Goal: Task Accomplishment & Management: Use online tool/utility

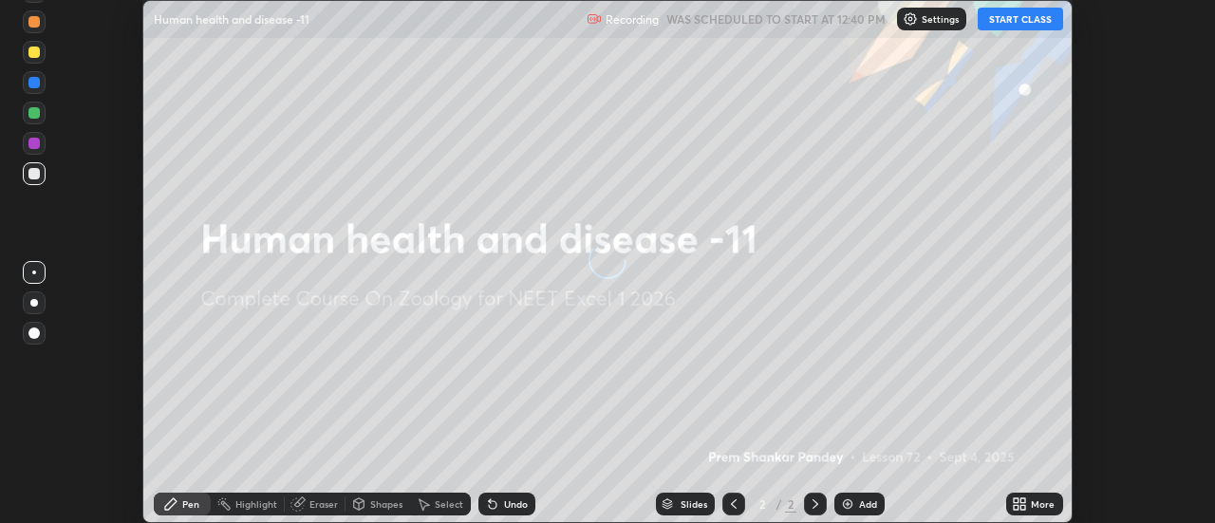
scroll to position [523, 1214]
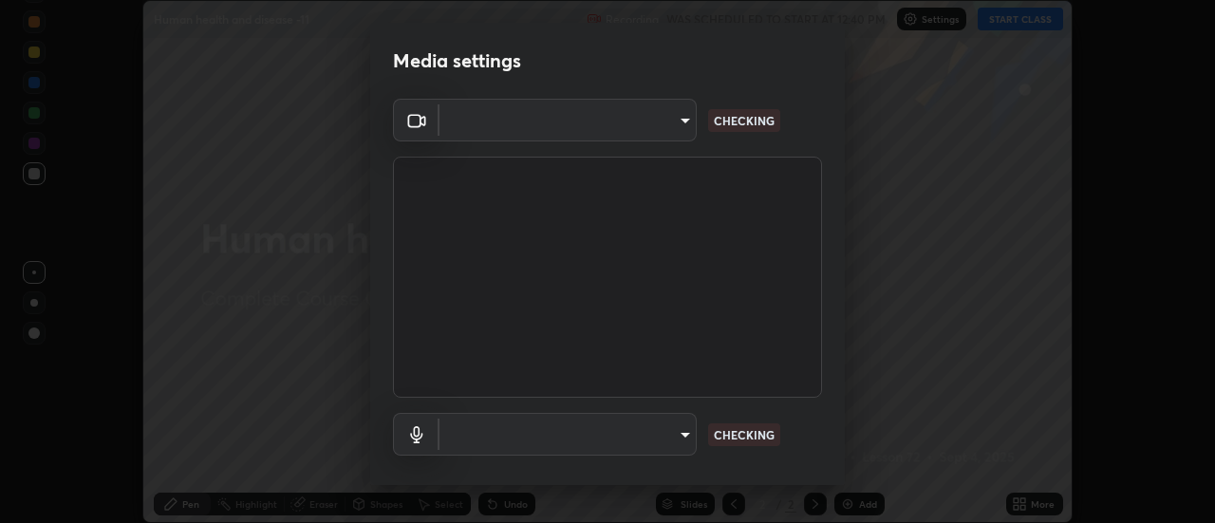
type input "dff715f2b8103cd99efd98edb1208d423aa6cea85c5a492e25875cbf54650d32"
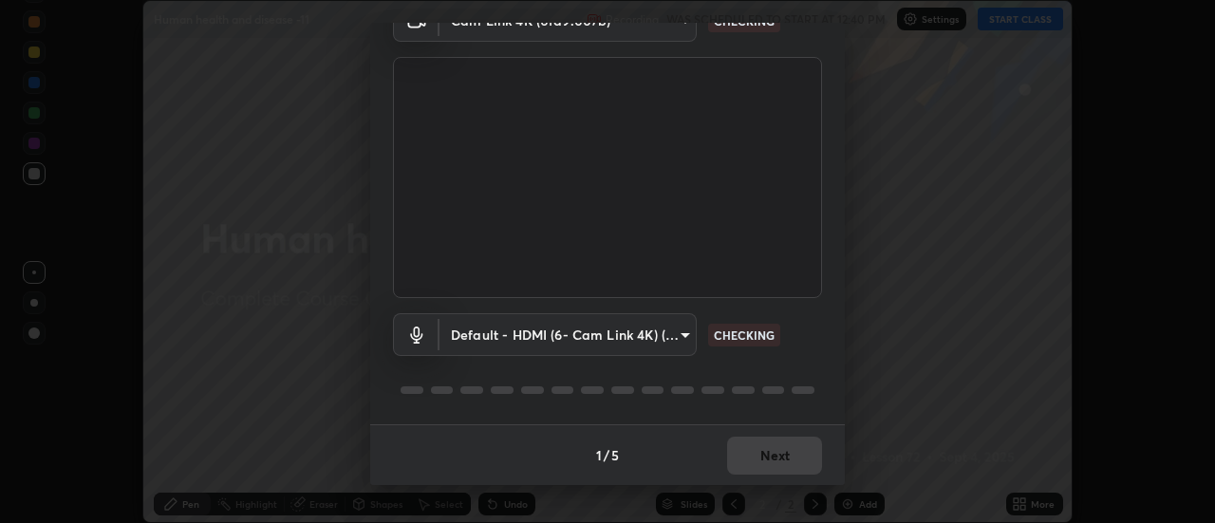
click at [688, 336] on body "Erase all Human health and disease -11 Recording WAS SCHEDULED TO START AT 12:4…" at bounding box center [607, 261] width 1215 height 523
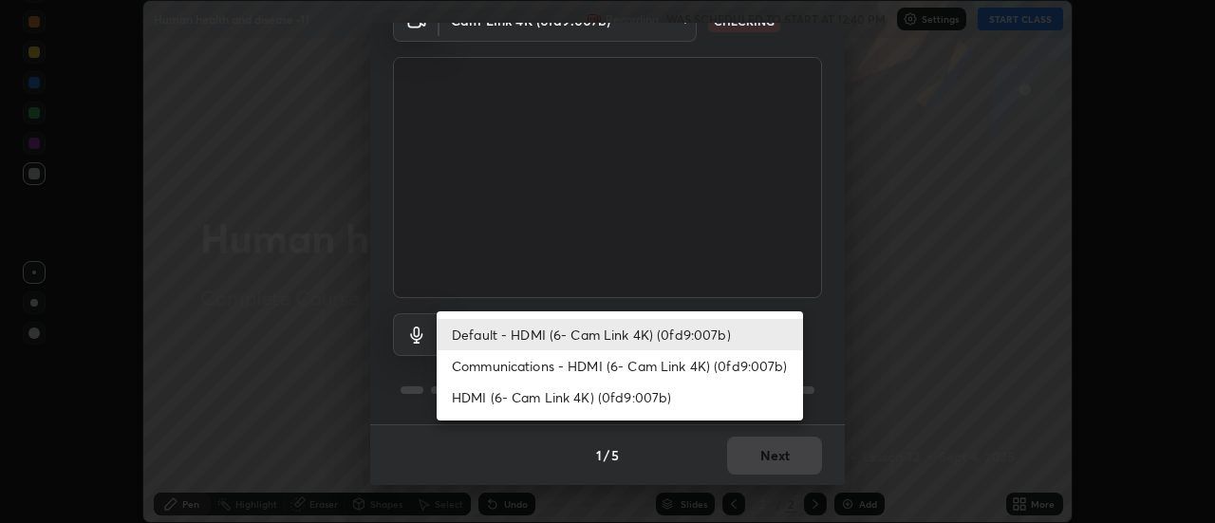
click at [631, 364] on li "Communications - HDMI (6- Cam Link 4K) (0fd9:007b)" at bounding box center [620, 365] width 366 height 31
type input "communications"
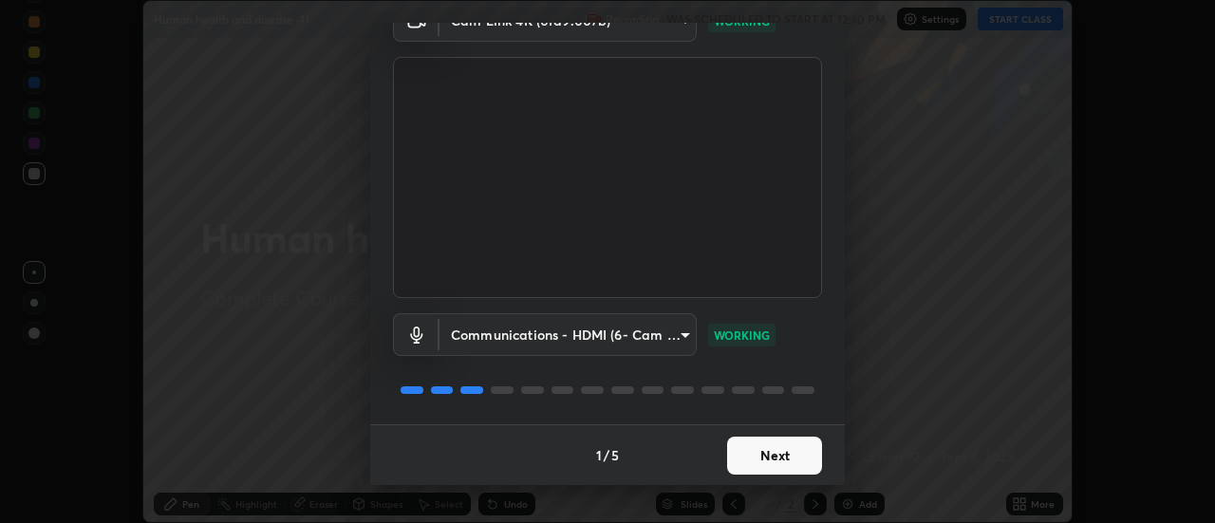
click at [762, 455] on button "Next" at bounding box center [774, 456] width 95 height 38
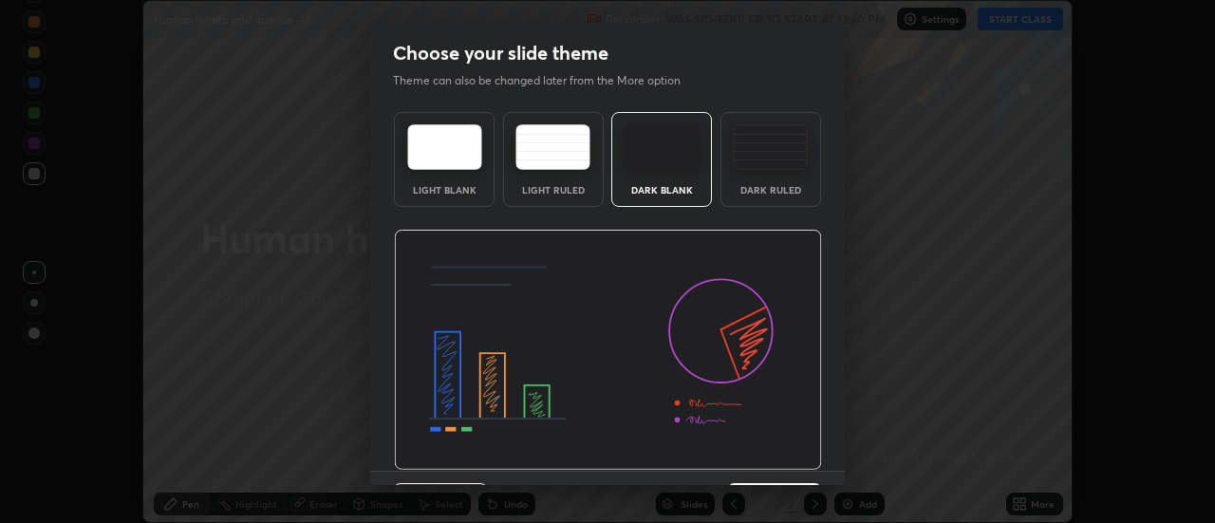
click at [779, 456] on img at bounding box center [608, 350] width 428 height 241
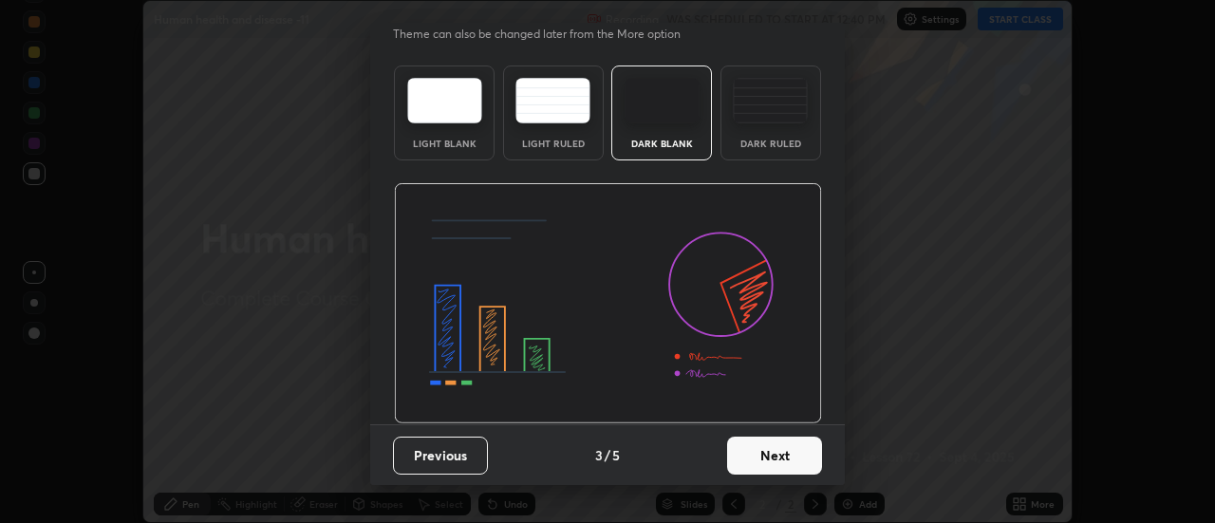
click at [780, 449] on button "Next" at bounding box center [774, 456] width 95 height 38
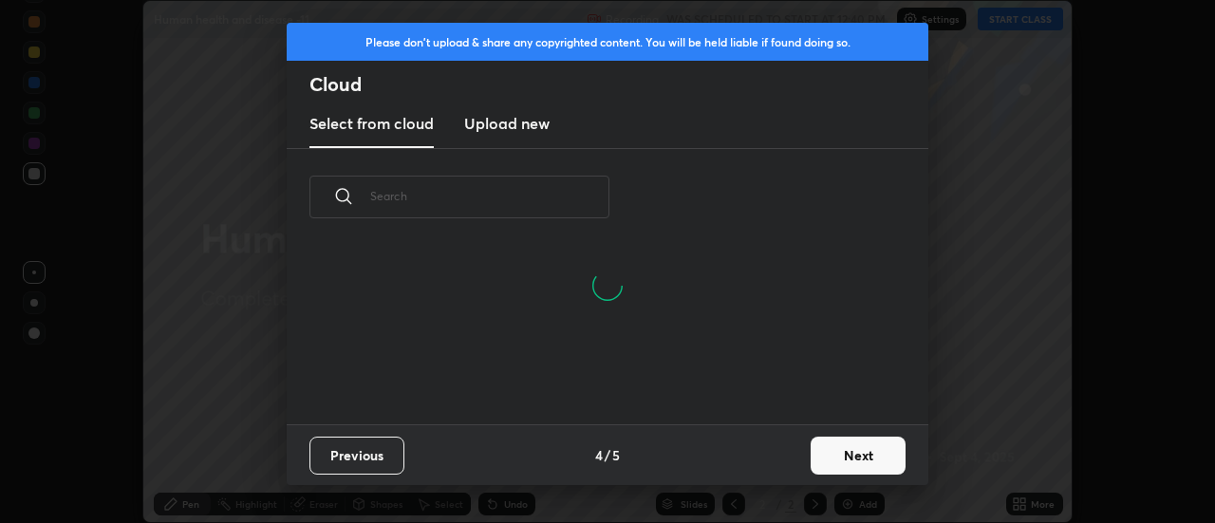
click at [842, 456] on button "Next" at bounding box center [858, 456] width 95 height 38
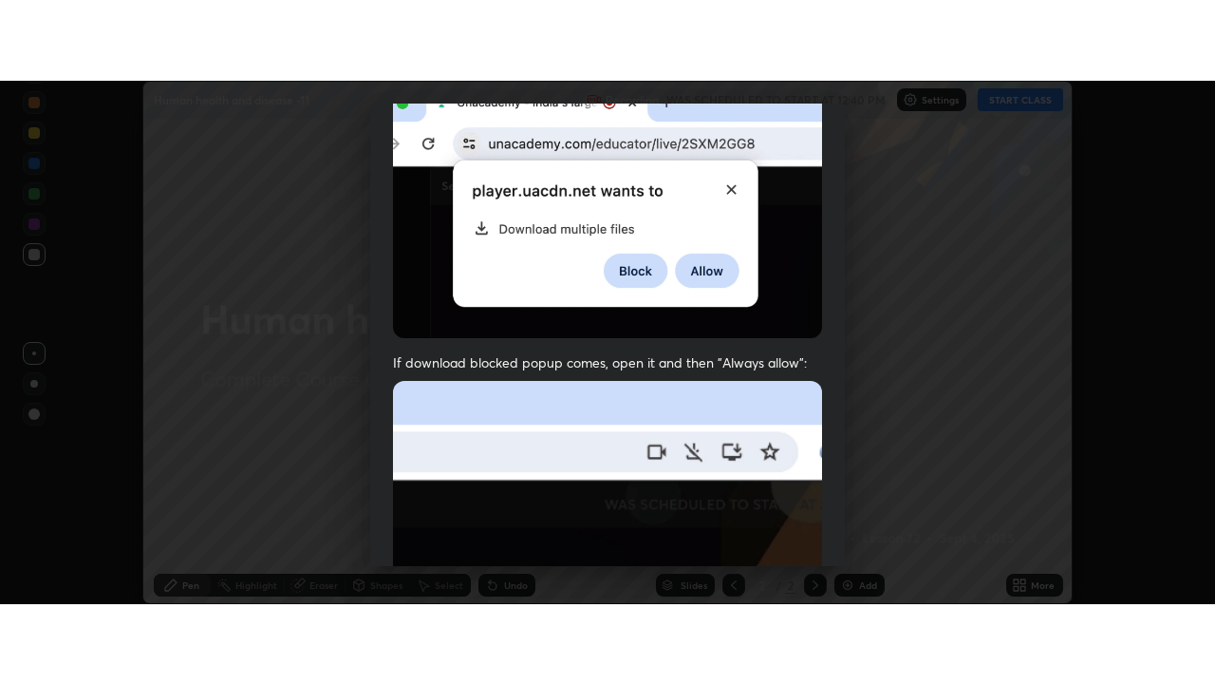
scroll to position [487, 0]
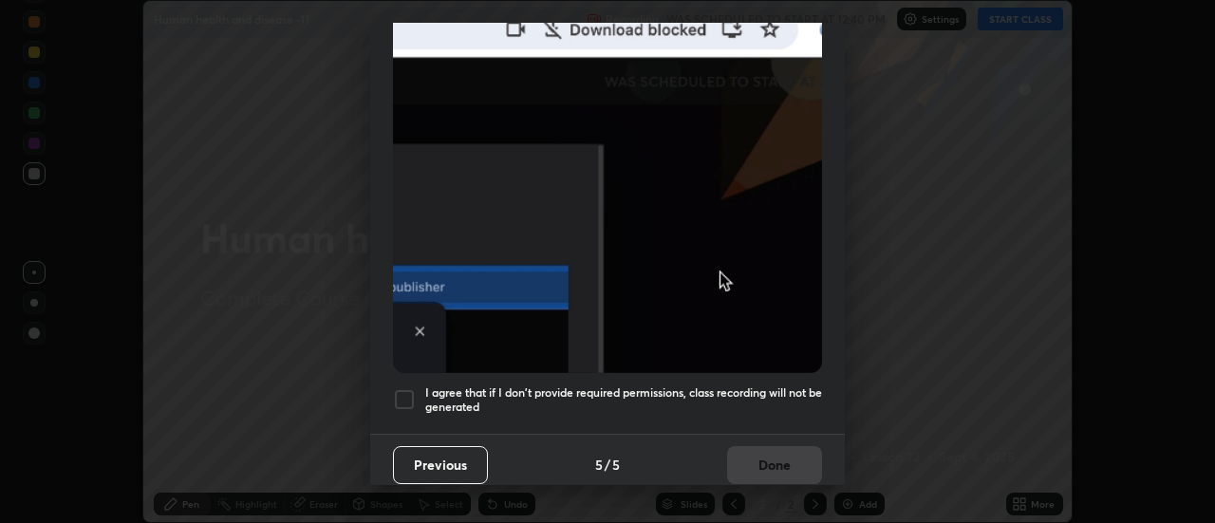
click at [409, 390] on div at bounding box center [404, 399] width 23 height 23
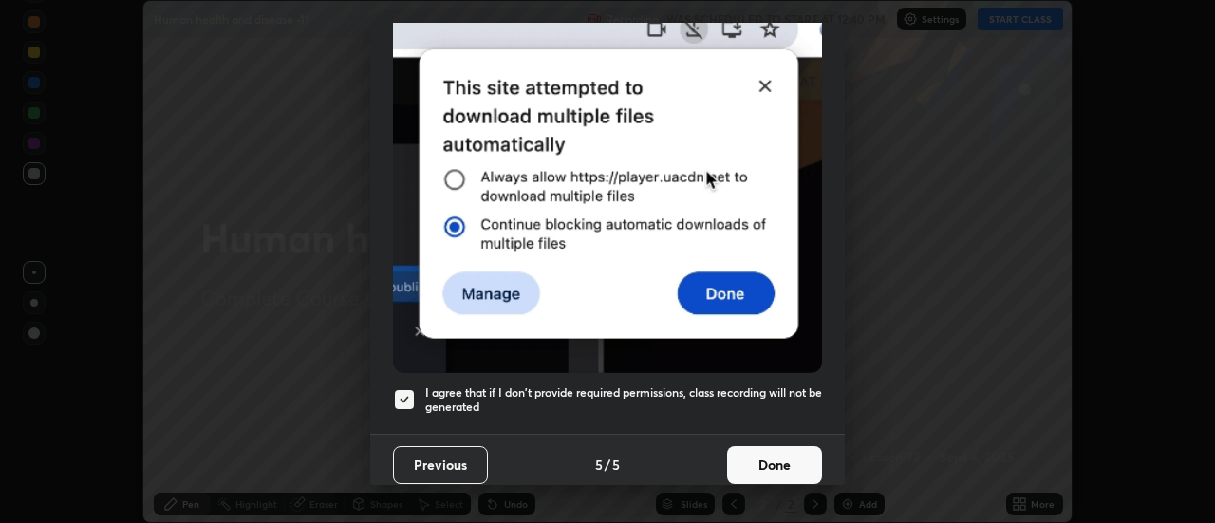
click at [753, 450] on button "Done" at bounding box center [774, 465] width 95 height 38
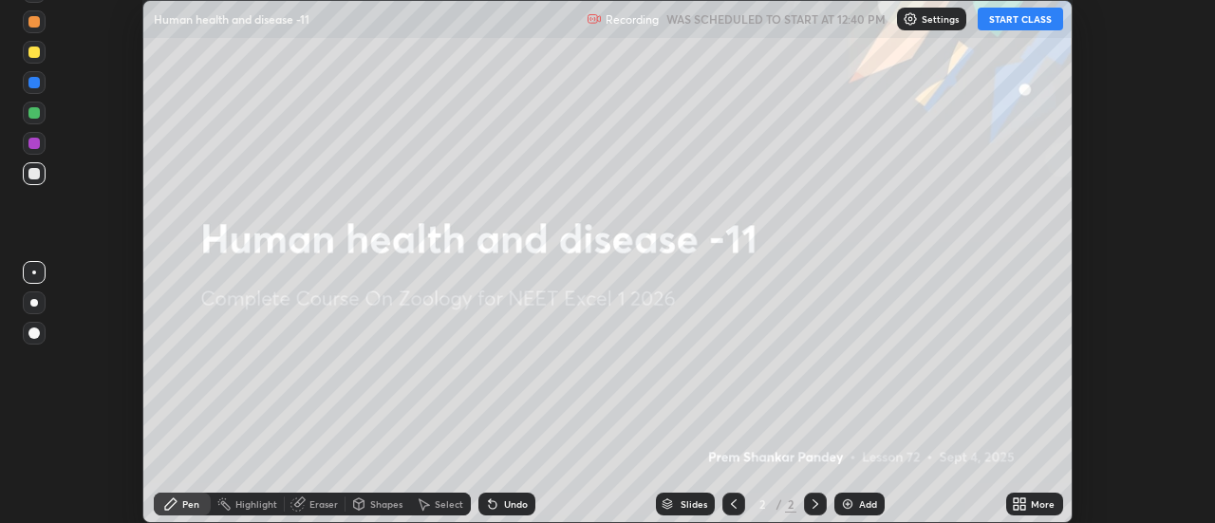
click at [1010, 27] on button "START CLASS" at bounding box center [1020, 19] width 85 height 23
click at [1024, 498] on icon at bounding box center [1024, 500] width 5 height 5
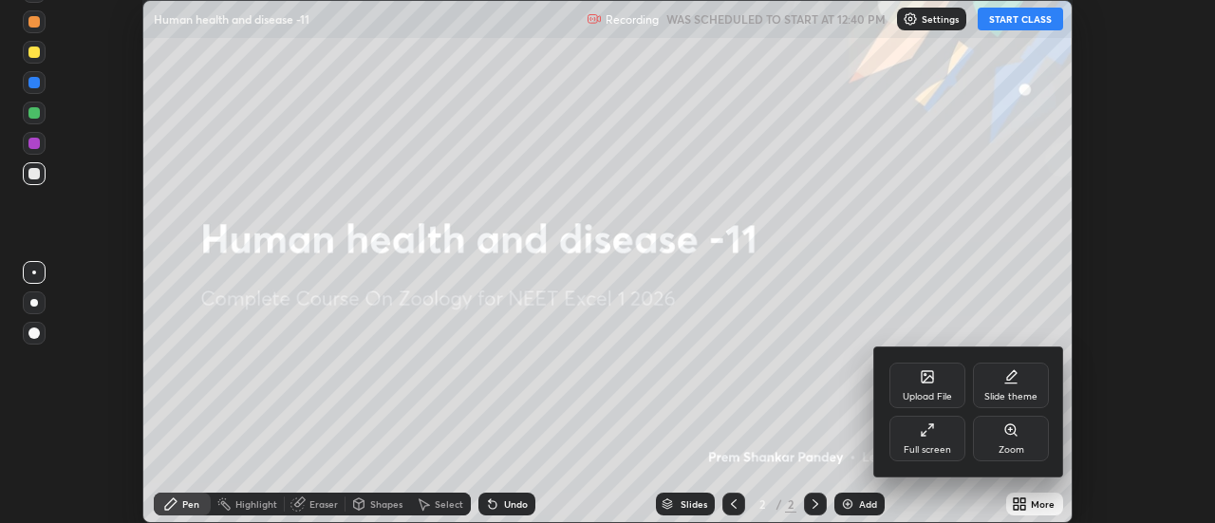
click at [926, 431] on icon at bounding box center [924, 433] width 5 height 5
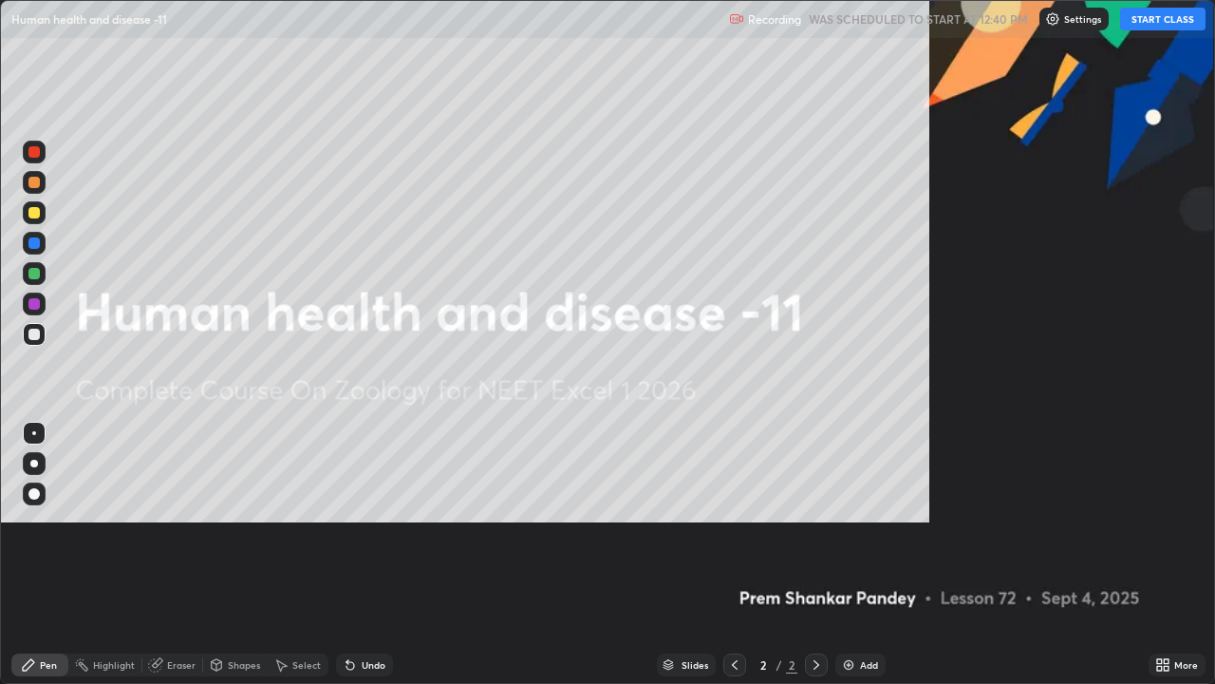
scroll to position [684, 1215]
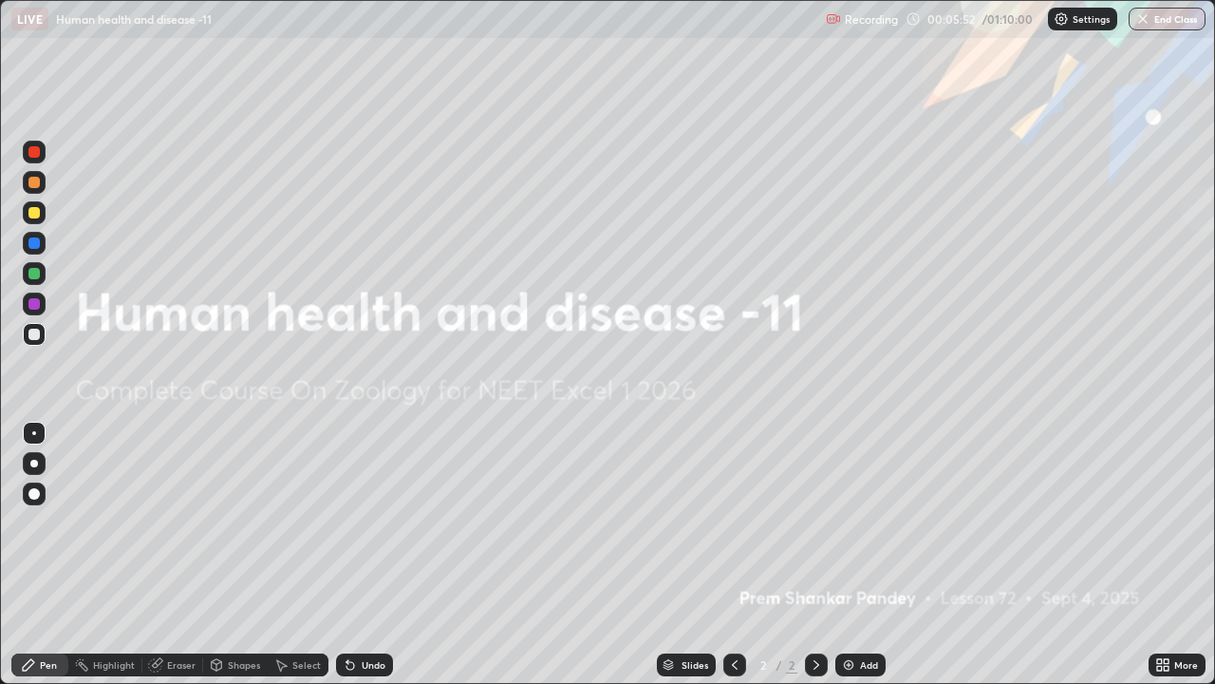
click at [851, 522] on img at bounding box center [848, 664] width 15 height 15
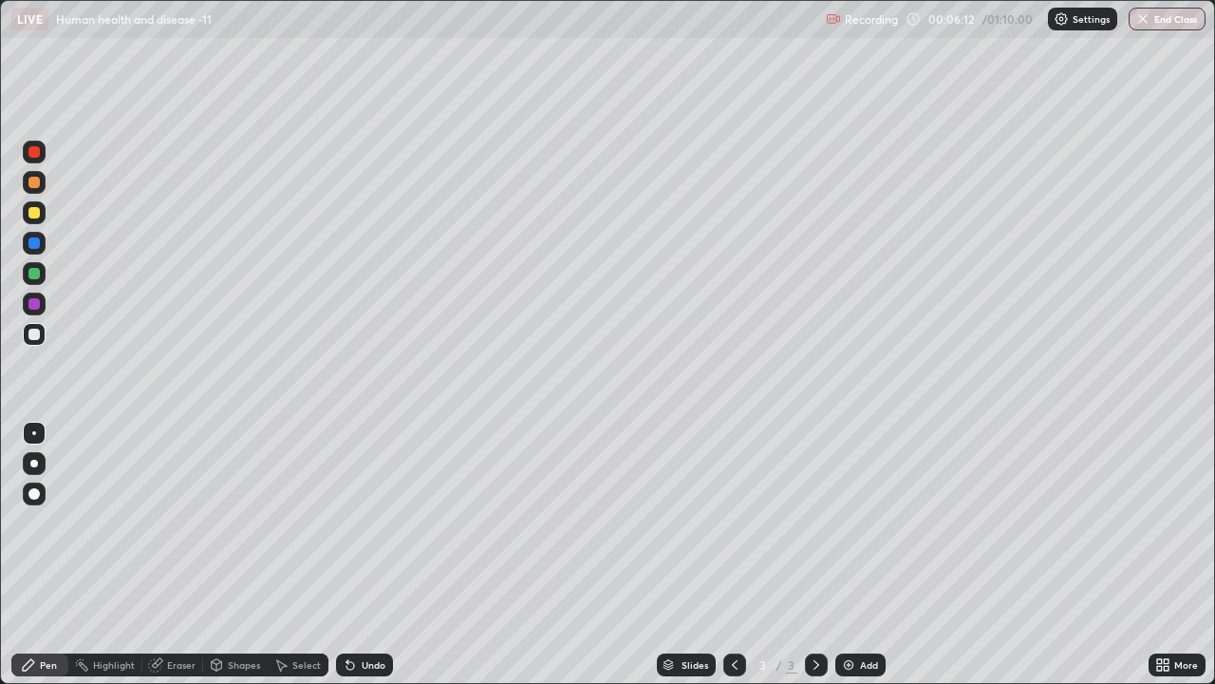
click at [35, 152] on div at bounding box center [33, 151] width 11 height 11
click at [36, 460] on div at bounding box center [34, 463] width 23 height 23
click at [35, 335] on div at bounding box center [33, 334] width 11 height 11
click at [35, 333] on div at bounding box center [33, 334] width 11 height 11
click at [908, 294] on button "Undo" at bounding box center [928, 304] width 55 height 23
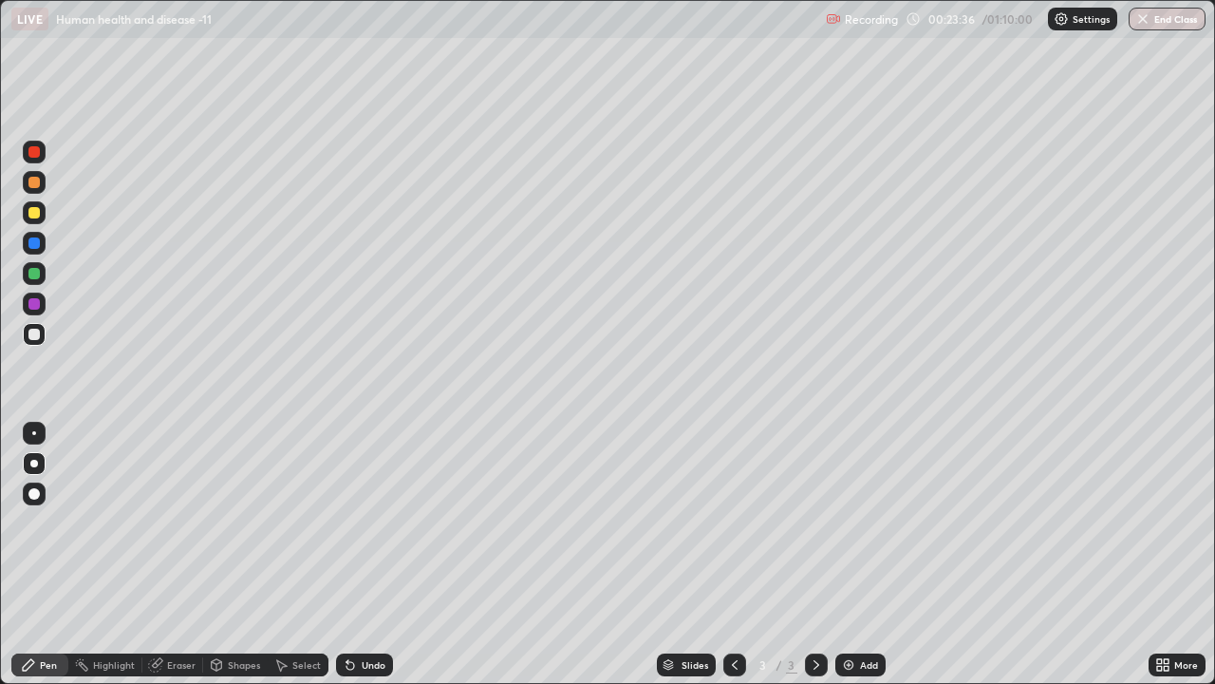
click at [844, 522] on img at bounding box center [848, 664] width 15 height 15
click at [31, 184] on div at bounding box center [33, 182] width 11 height 11
click at [34, 182] on div at bounding box center [33, 182] width 11 height 11
click at [36, 215] on div at bounding box center [33, 212] width 11 height 11
click at [35, 215] on div at bounding box center [33, 212] width 11 height 11
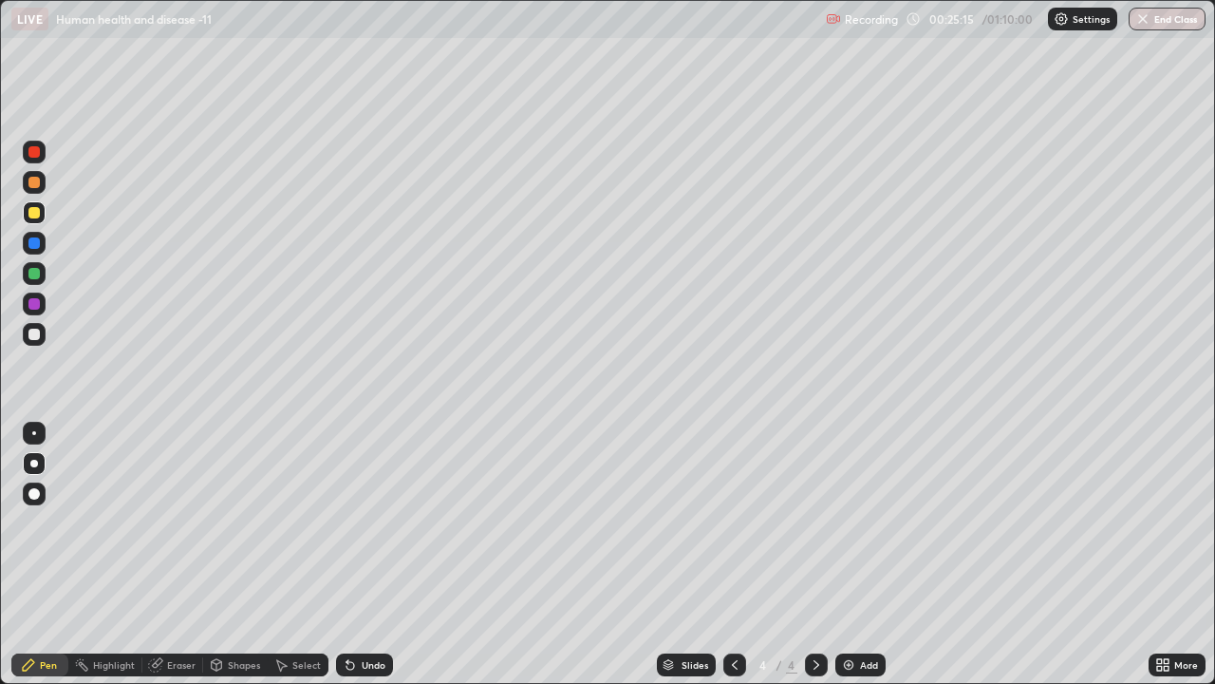
click at [36, 335] on div at bounding box center [33, 334] width 11 height 11
click at [39, 333] on div at bounding box center [33, 334] width 11 height 11
click at [33, 212] on div at bounding box center [33, 212] width 11 height 11
click at [846, 522] on img at bounding box center [848, 664] width 15 height 15
click at [35, 332] on div at bounding box center [33, 334] width 11 height 11
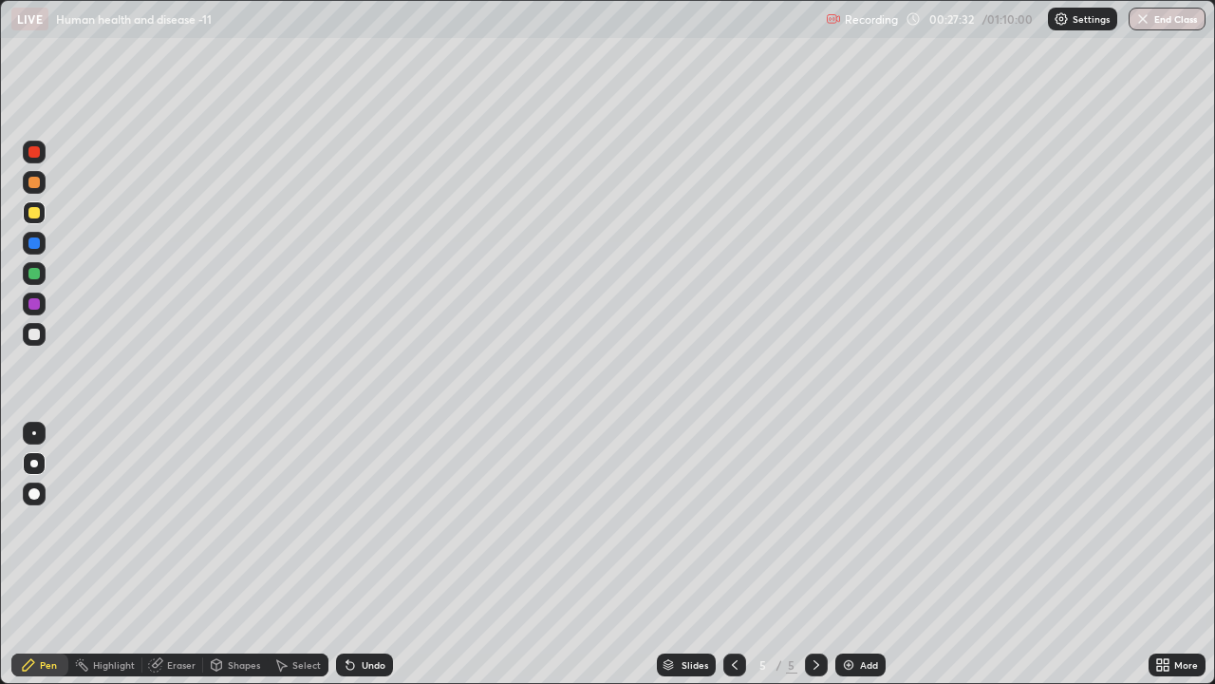
click at [38, 331] on div at bounding box center [33, 334] width 11 height 11
click at [732, 522] on icon at bounding box center [735, 664] width 6 height 9
click at [817, 522] on icon at bounding box center [816, 664] width 15 height 15
click at [35, 330] on div at bounding box center [33, 334] width 11 height 11
click at [36, 334] on div at bounding box center [33, 334] width 11 height 11
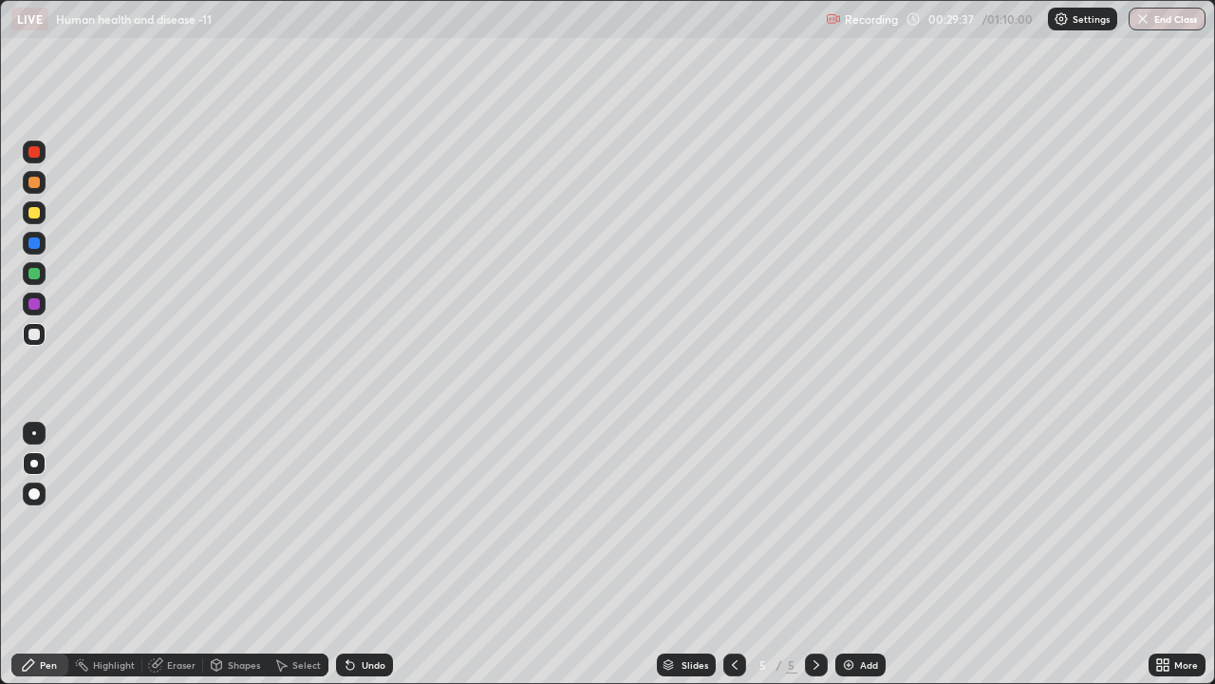
click at [733, 522] on icon at bounding box center [734, 664] width 15 height 15
click at [816, 522] on icon at bounding box center [816, 664] width 15 height 15
click at [728, 522] on div at bounding box center [734, 664] width 23 height 23
click at [173, 522] on div "Eraser" at bounding box center [181, 664] width 28 height 9
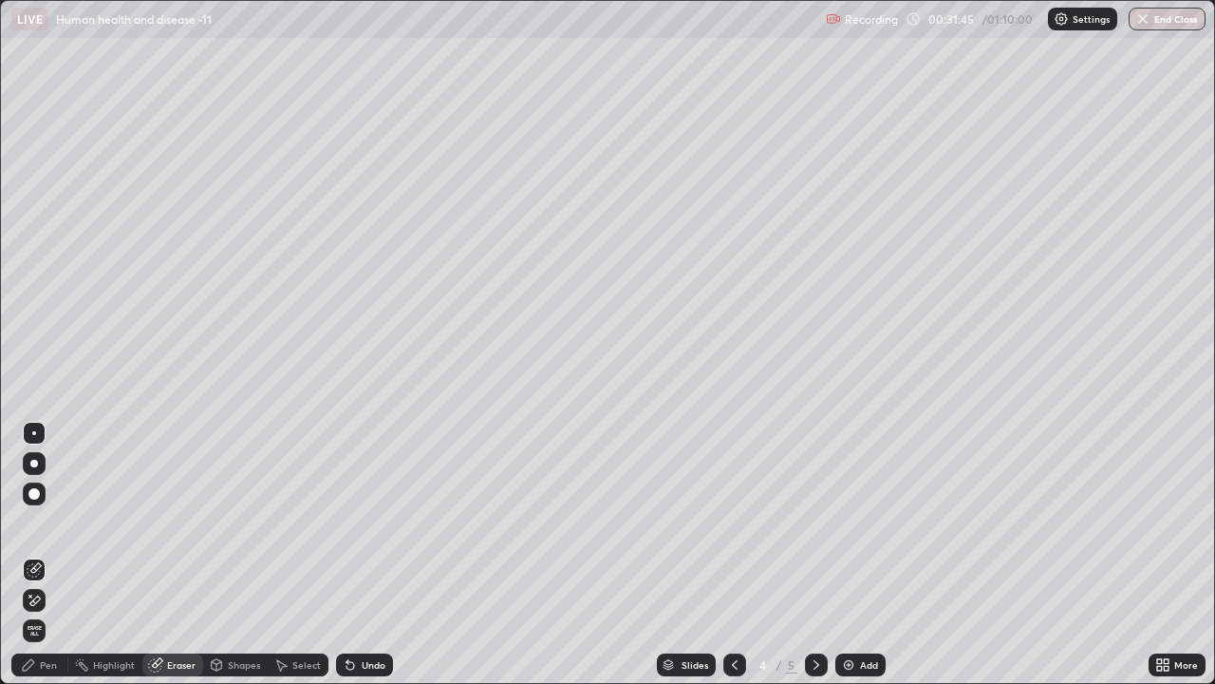
click at [41, 522] on div "Pen" at bounding box center [48, 664] width 17 height 9
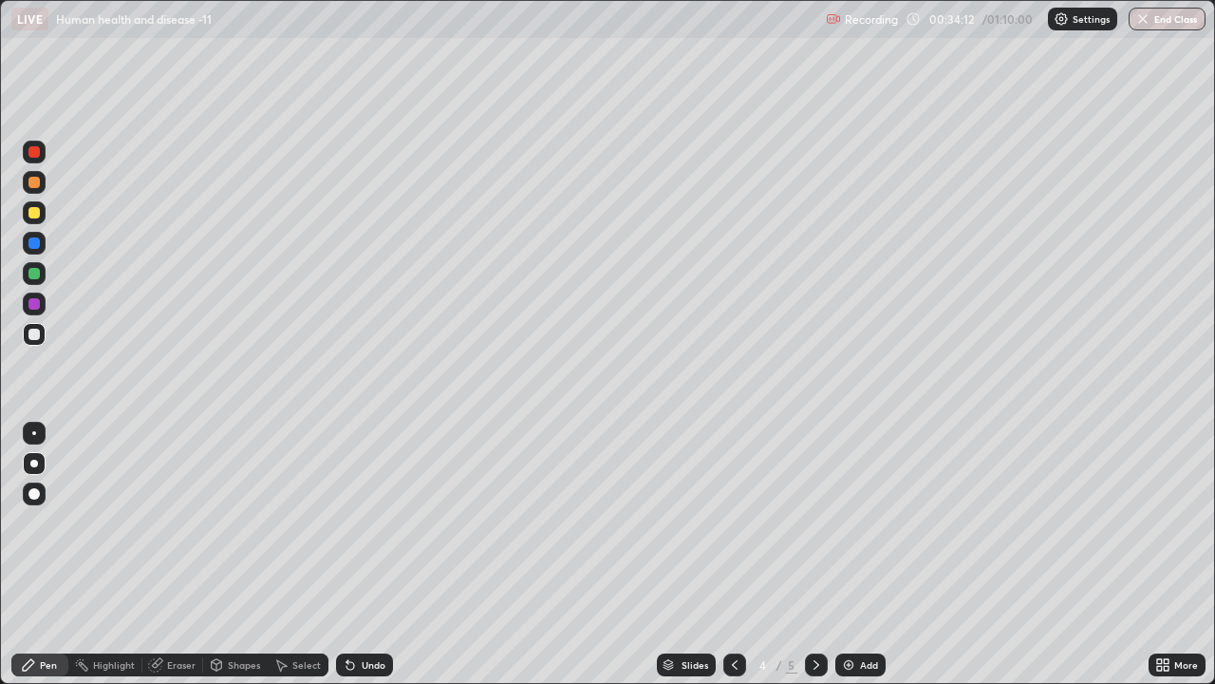
click at [815, 522] on icon at bounding box center [816, 664] width 15 height 15
click at [836, 522] on div "Add" at bounding box center [861, 664] width 50 height 23
click at [35, 336] on div at bounding box center [33, 334] width 11 height 11
click at [36, 334] on div at bounding box center [33, 334] width 11 height 11
click at [29, 154] on div at bounding box center [33, 151] width 11 height 11
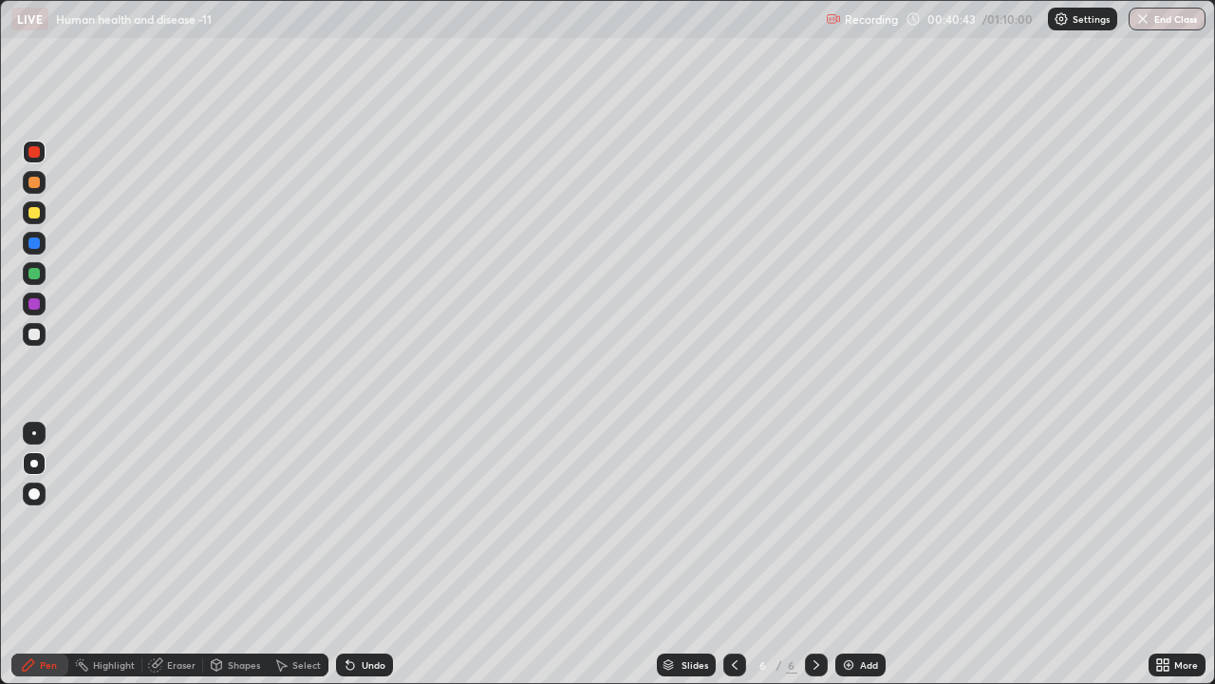
click at [35, 337] on div at bounding box center [33, 334] width 11 height 11
click at [33, 333] on div at bounding box center [33, 334] width 11 height 11
click at [37, 336] on div at bounding box center [33, 334] width 11 height 11
click at [36, 215] on div at bounding box center [33, 212] width 11 height 11
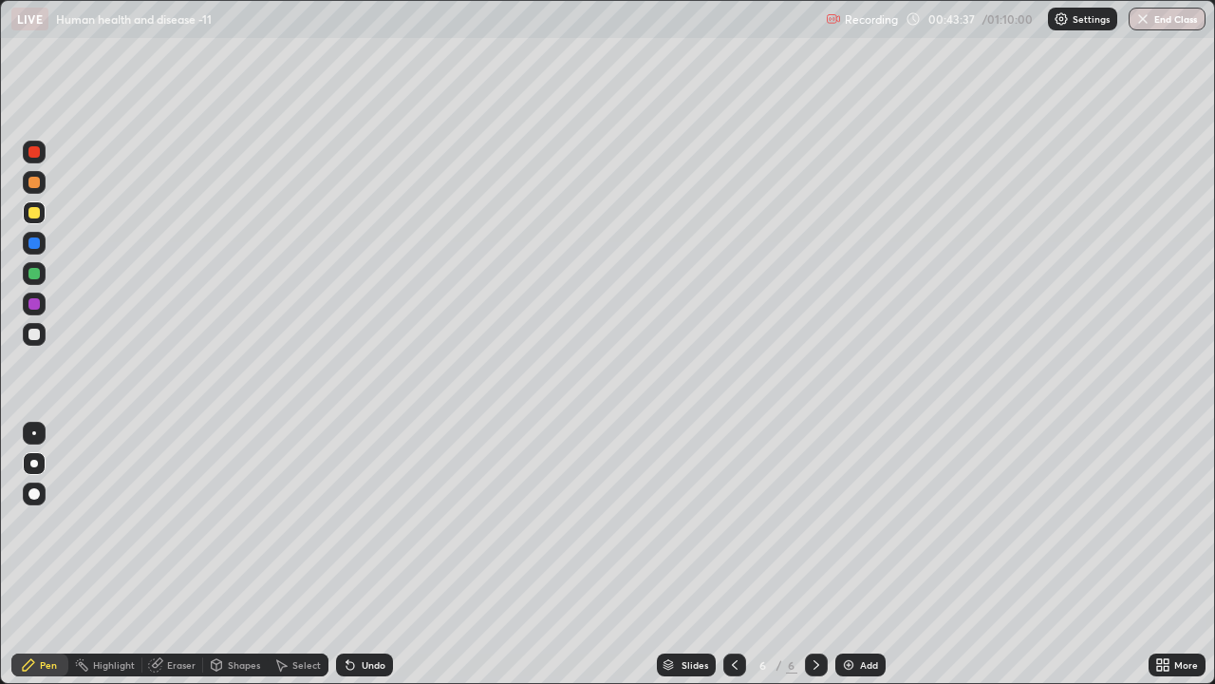
click at [36, 215] on div at bounding box center [33, 212] width 11 height 11
click at [733, 522] on icon at bounding box center [734, 664] width 15 height 15
click at [814, 522] on icon at bounding box center [817, 664] width 6 height 9
click at [812, 522] on icon at bounding box center [816, 664] width 15 height 15
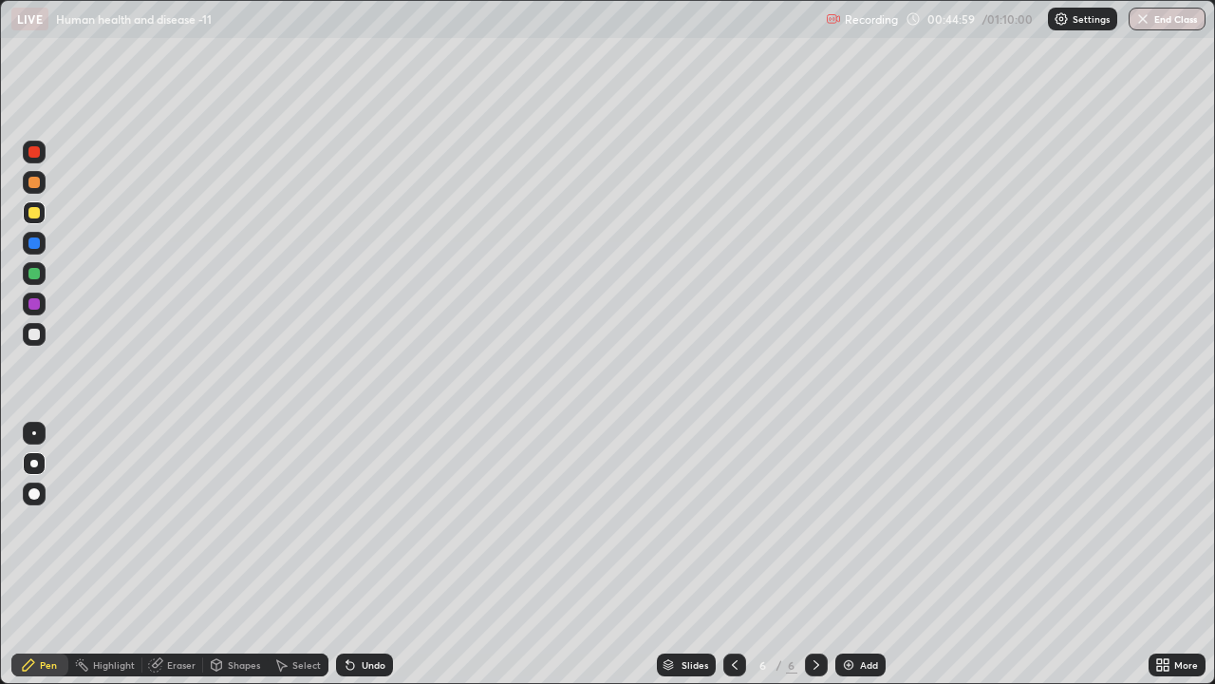
click at [847, 522] on img at bounding box center [848, 664] width 15 height 15
click at [30, 333] on div at bounding box center [33, 334] width 11 height 11
click at [33, 273] on div at bounding box center [33, 273] width 11 height 11
click at [31, 272] on div at bounding box center [33, 273] width 11 height 11
click at [732, 522] on icon at bounding box center [734, 664] width 15 height 15
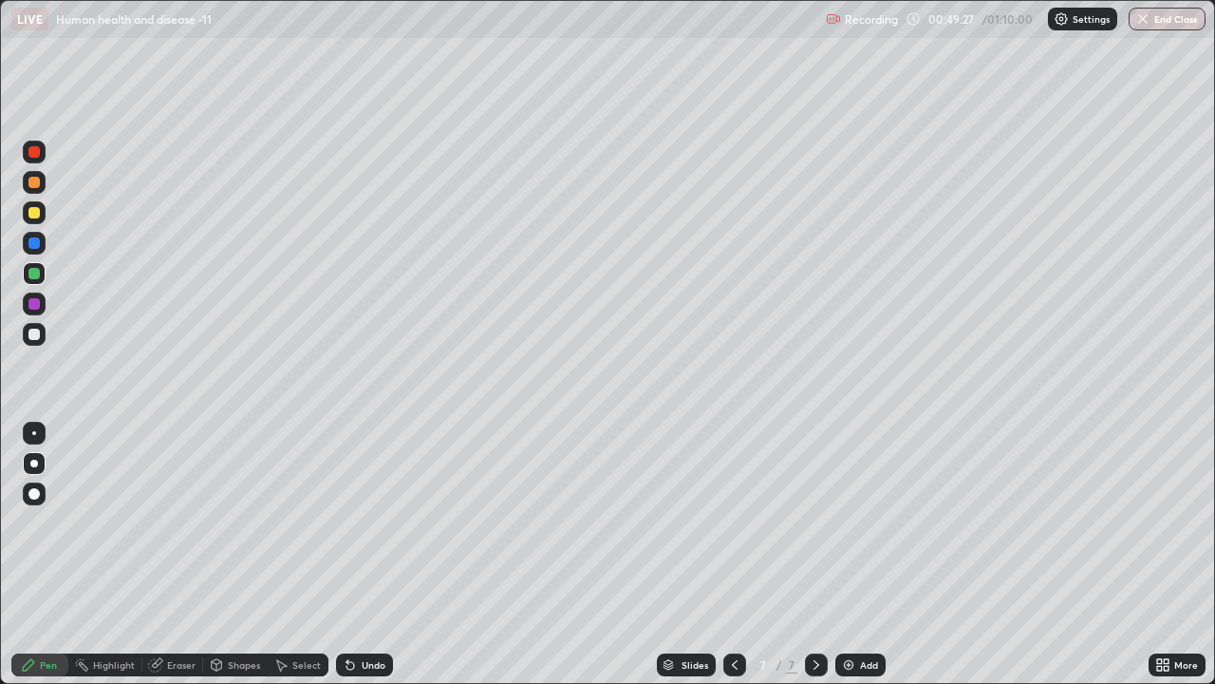
click at [733, 522] on icon at bounding box center [734, 664] width 15 height 15
click at [735, 522] on icon at bounding box center [734, 664] width 15 height 15
click at [824, 522] on div at bounding box center [816, 664] width 23 height 23
click at [817, 522] on icon at bounding box center [816, 664] width 15 height 15
click at [845, 522] on img at bounding box center [848, 664] width 15 height 15
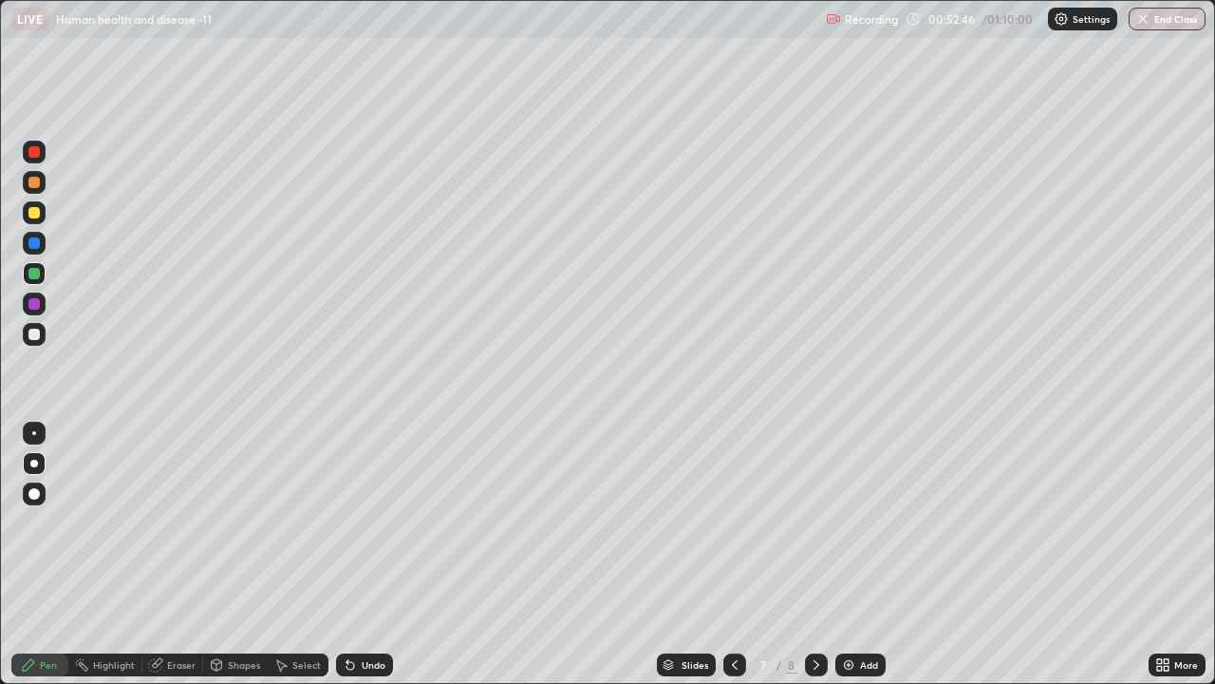
click at [31, 332] on div at bounding box center [33, 334] width 11 height 11
click at [32, 335] on div at bounding box center [33, 334] width 11 height 11
click at [33, 213] on div at bounding box center [33, 212] width 11 height 11
click at [35, 211] on div at bounding box center [33, 212] width 11 height 11
click at [815, 522] on icon at bounding box center [816, 664] width 15 height 15
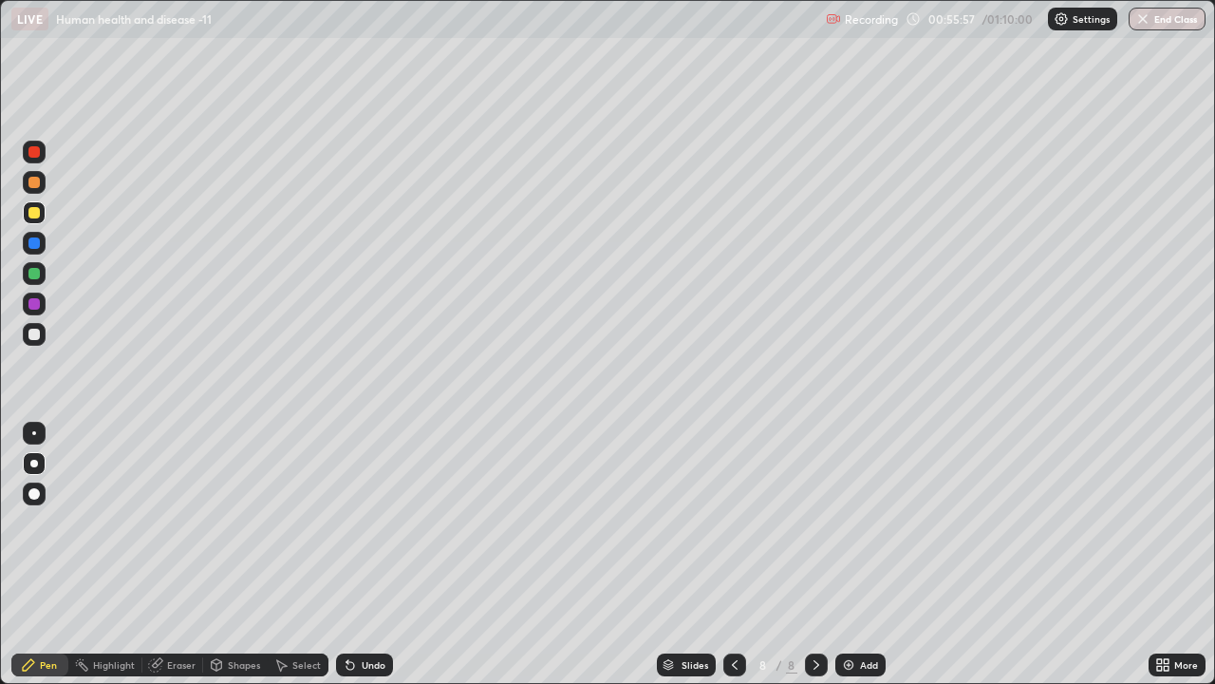
click at [842, 522] on img at bounding box center [848, 664] width 15 height 15
click at [35, 272] on div at bounding box center [33, 273] width 11 height 11
click at [1166, 23] on button "End Class" at bounding box center [1167, 19] width 77 height 23
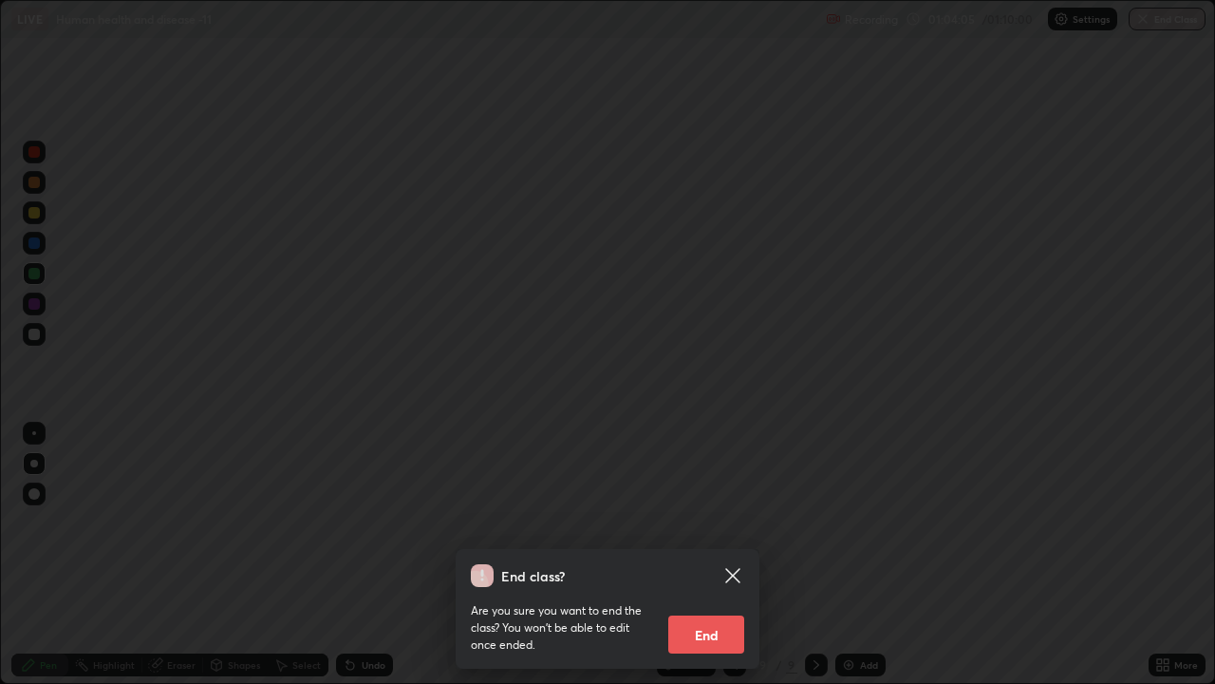
click at [709, 522] on button "End" at bounding box center [706, 634] width 76 height 38
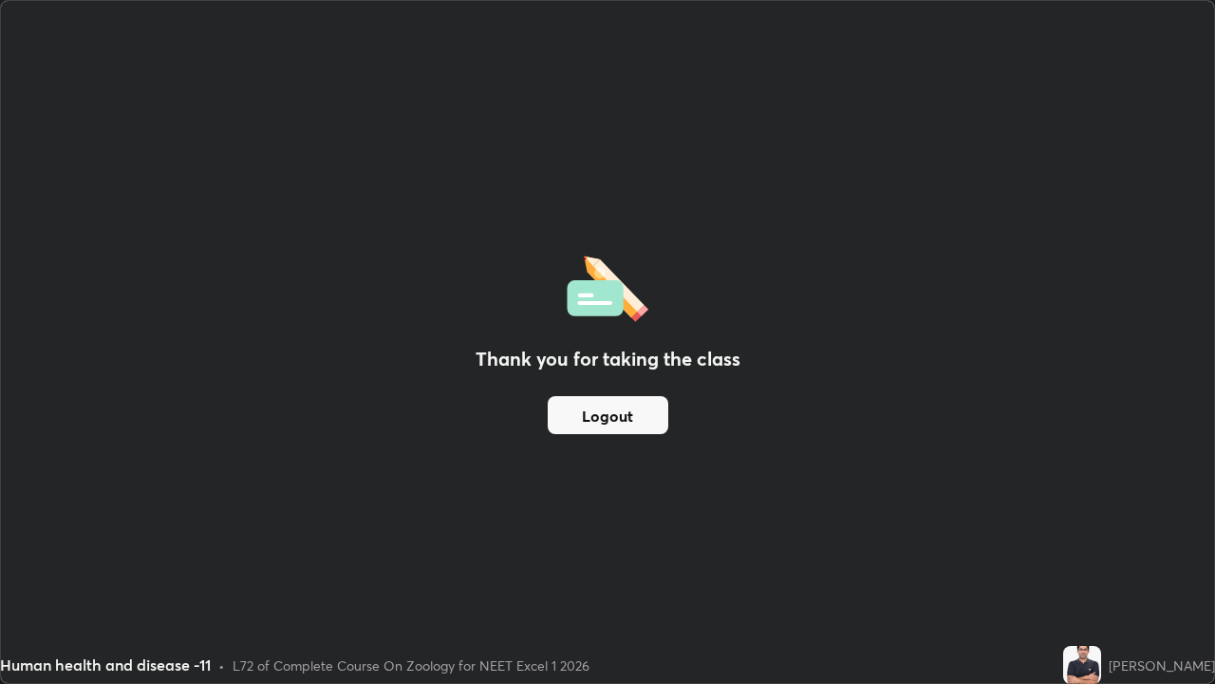
click at [630, 417] on button "Logout" at bounding box center [608, 415] width 121 height 38
click at [610, 422] on button "Logout" at bounding box center [608, 415] width 121 height 38
